Goal: Communication & Community: Answer question/provide support

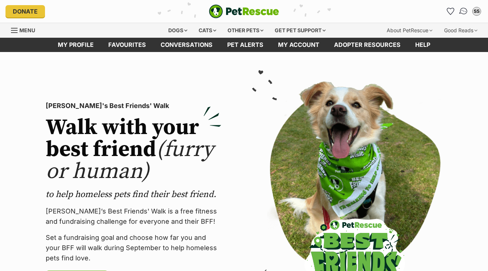
click at [461, 15] on link "Conversations" at bounding box center [463, 11] width 15 height 15
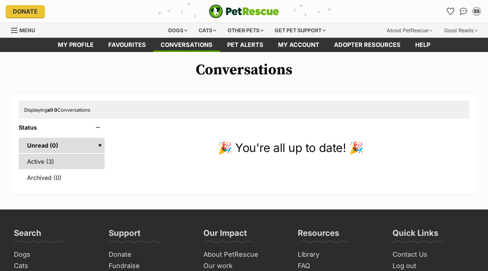
click at [31, 165] on link "Active (3)" at bounding box center [62, 161] width 86 height 15
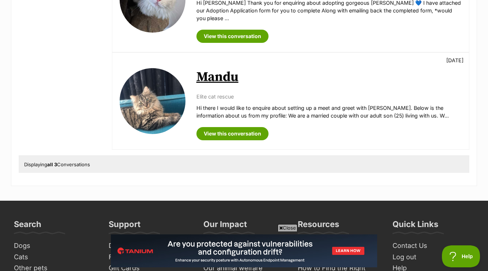
scroll to position [283, 0]
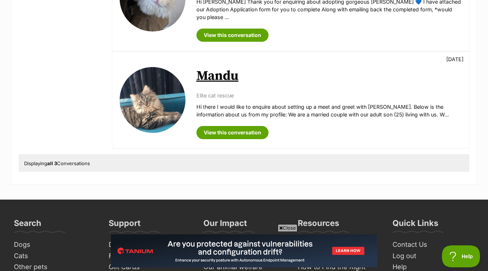
click at [229, 68] on link "Mandu" at bounding box center [217, 76] width 42 height 16
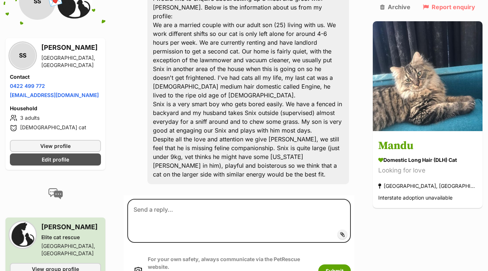
scroll to position [220, 0]
